Goal: Obtain resource: Obtain resource

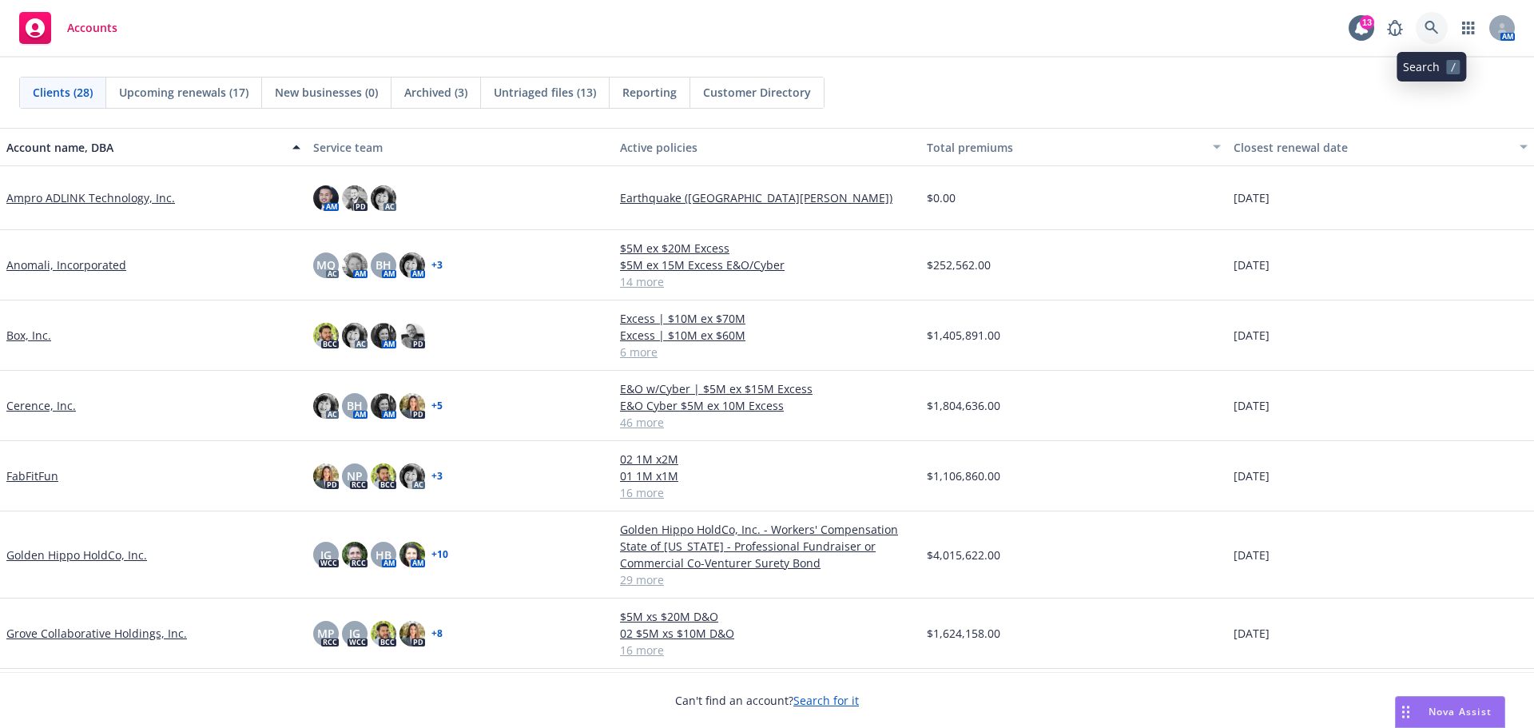
click at [1431, 23] on icon at bounding box center [1431, 28] width 14 height 14
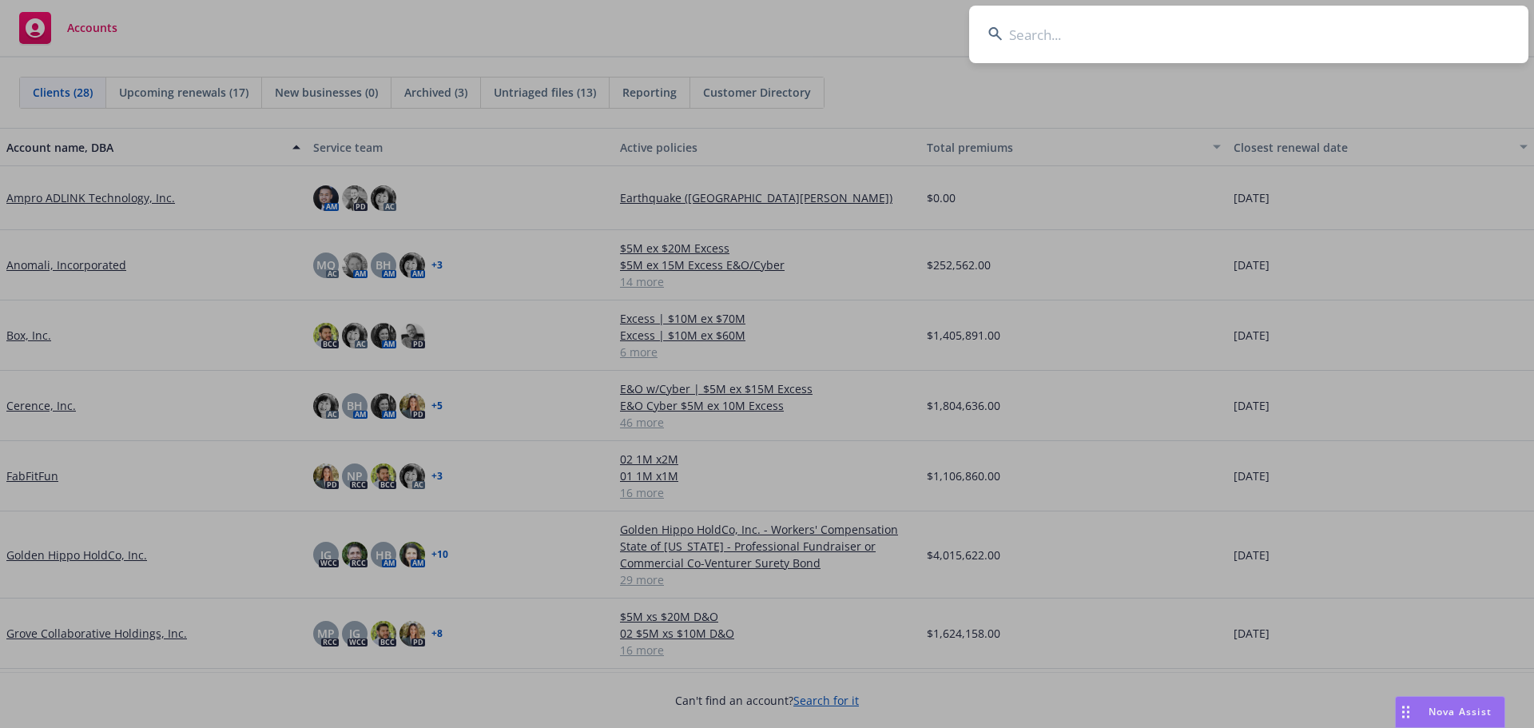
click at [1086, 23] on input at bounding box center [1248, 35] width 559 height 58
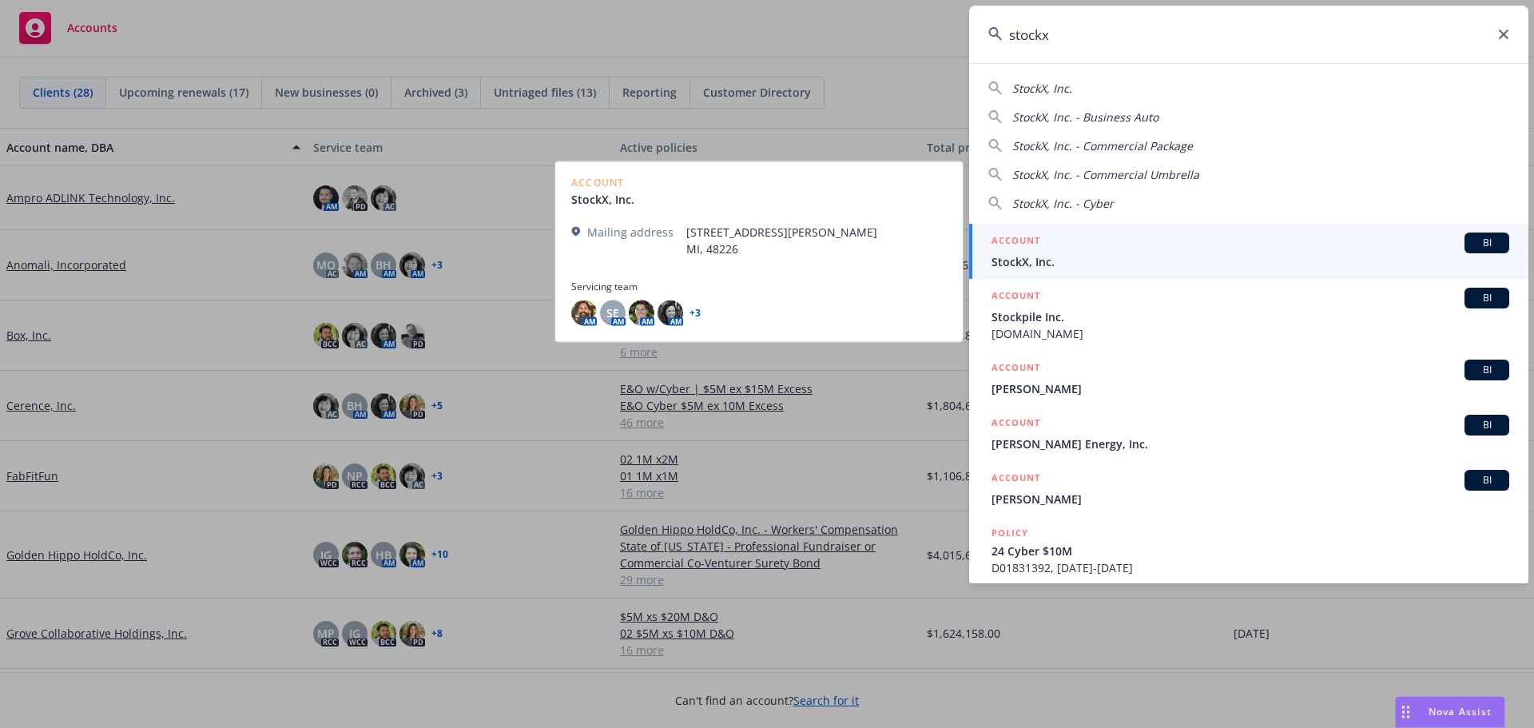
type input "stockx"
click at [1285, 268] on span "StockX, Inc." at bounding box center [1250, 261] width 518 height 17
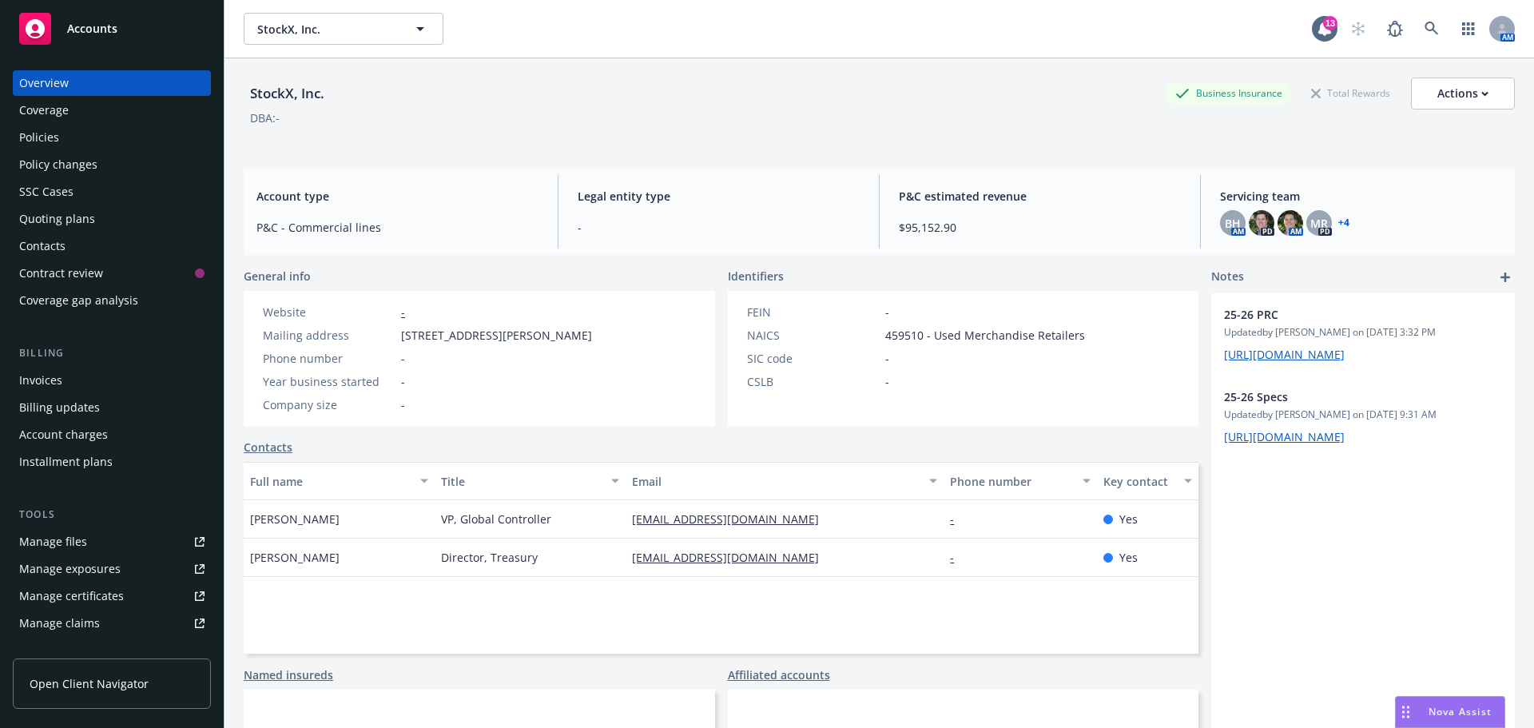
click at [65, 141] on div "Policies" at bounding box center [111, 138] width 185 height 26
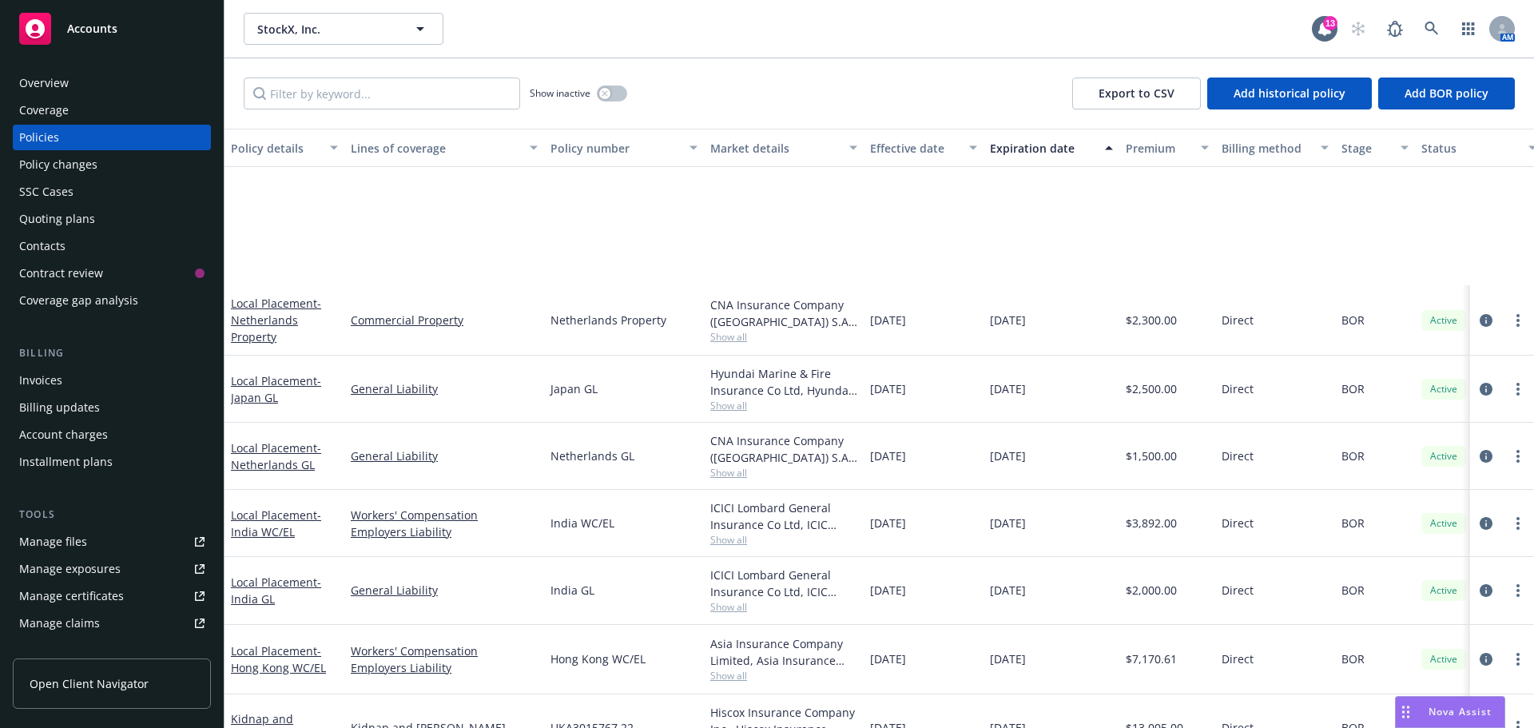
scroll to position [399, 0]
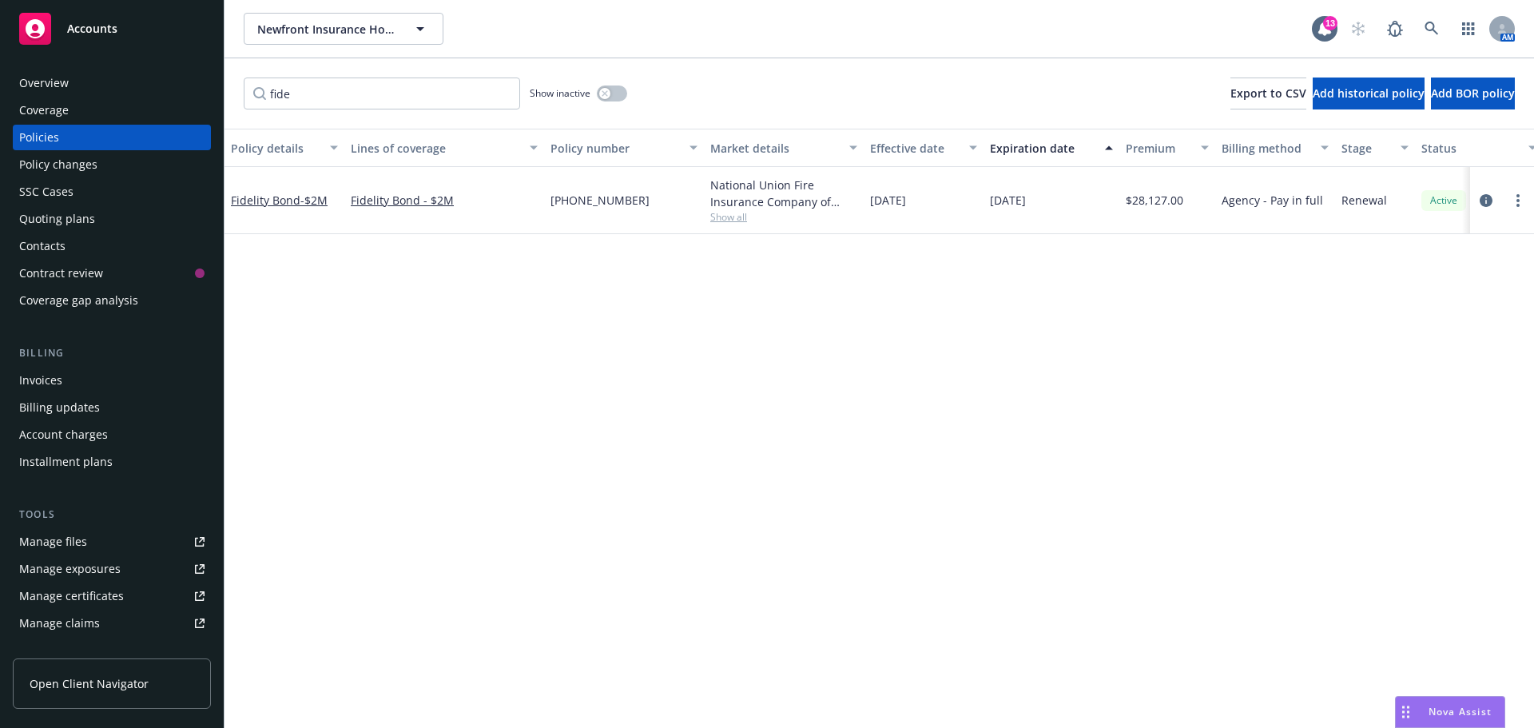
click at [39, 30] on icon at bounding box center [35, 28] width 19 height 19
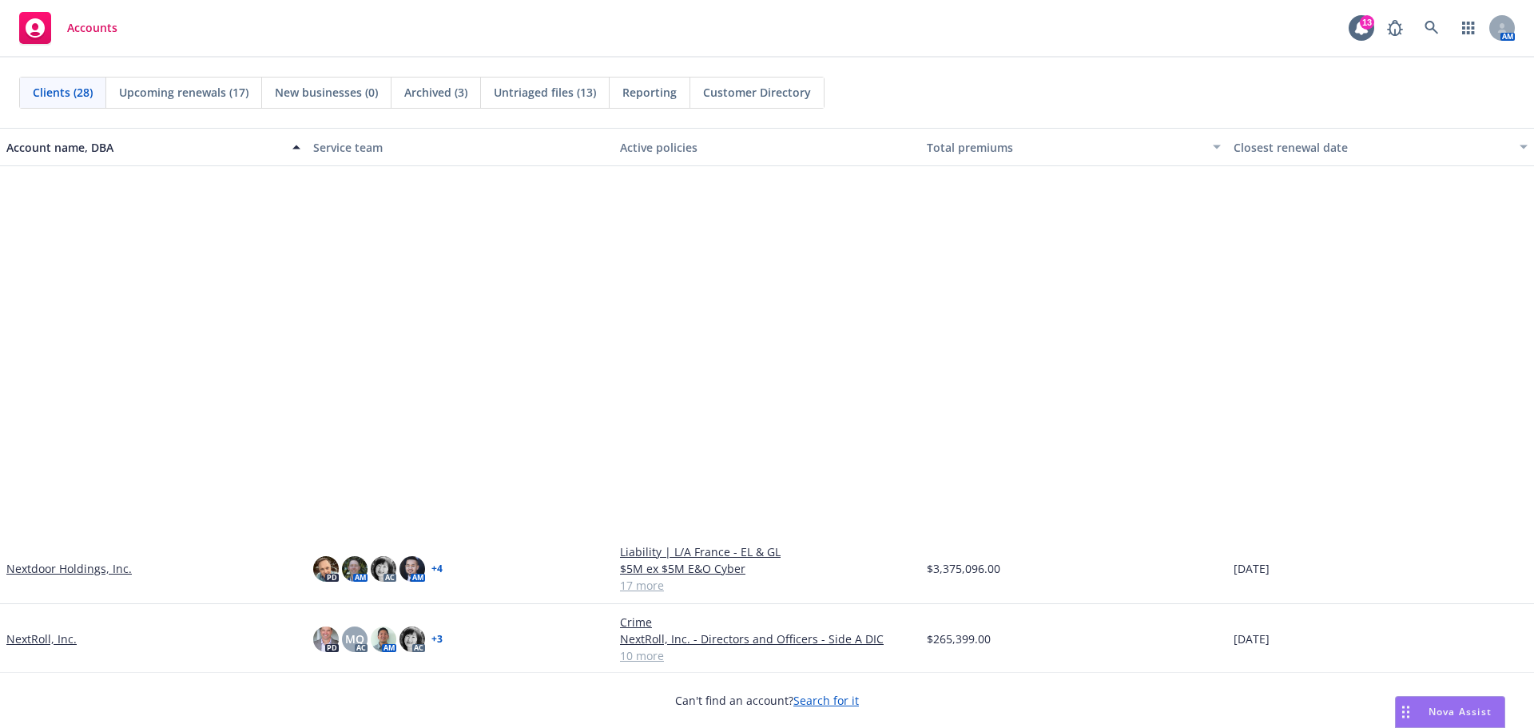
scroll to position [879, 0]
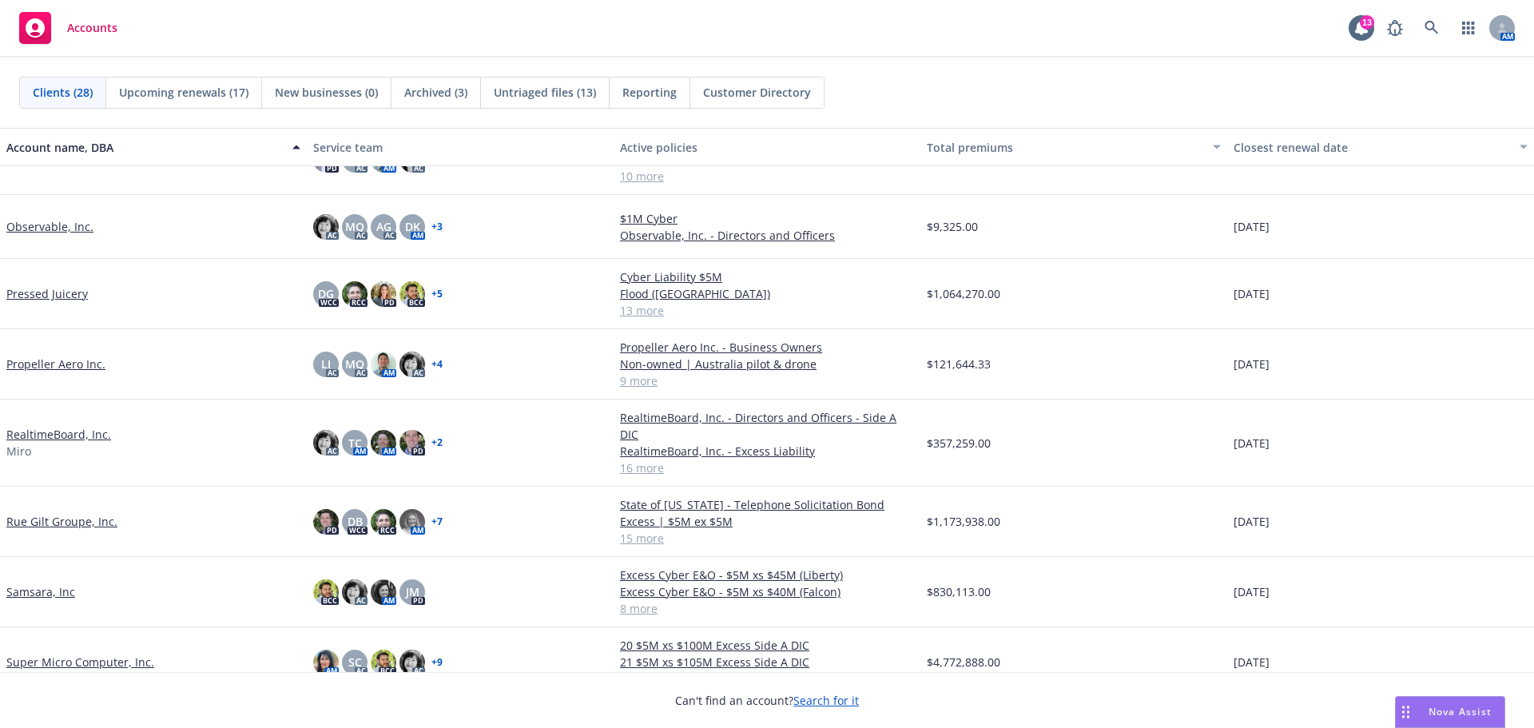
click at [55, 583] on link "Samsara, Inc" at bounding box center [40, 591] width 69 height 17
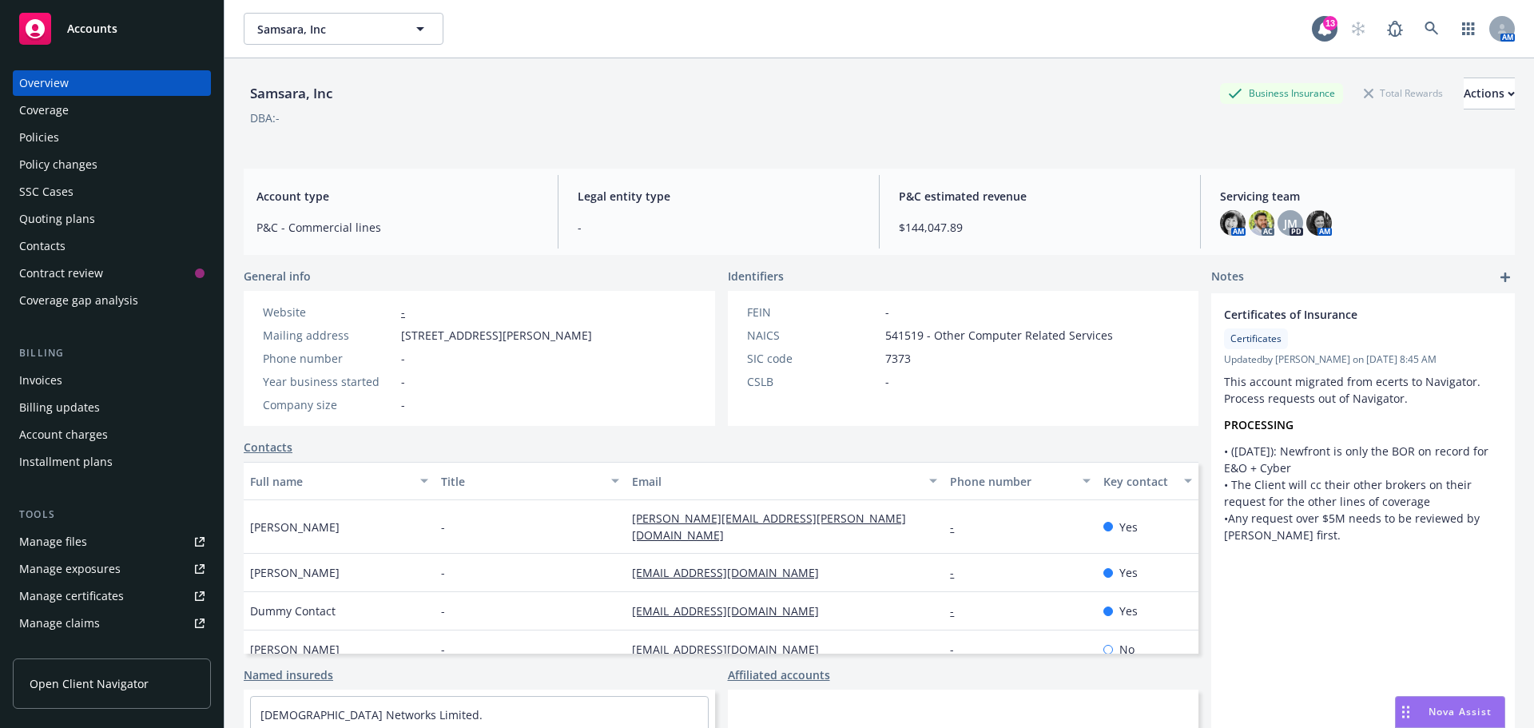
click at [58, 545] on div "Manage files" at bounding box center [53, 542] width 68 height 26
